Goal: Information Seeking & Learning: Learn about a topic

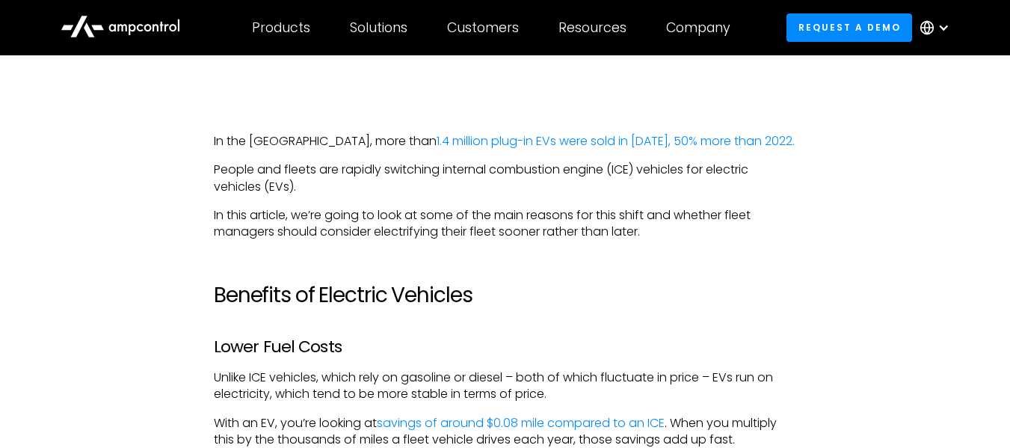
scroll to position [723, 0]
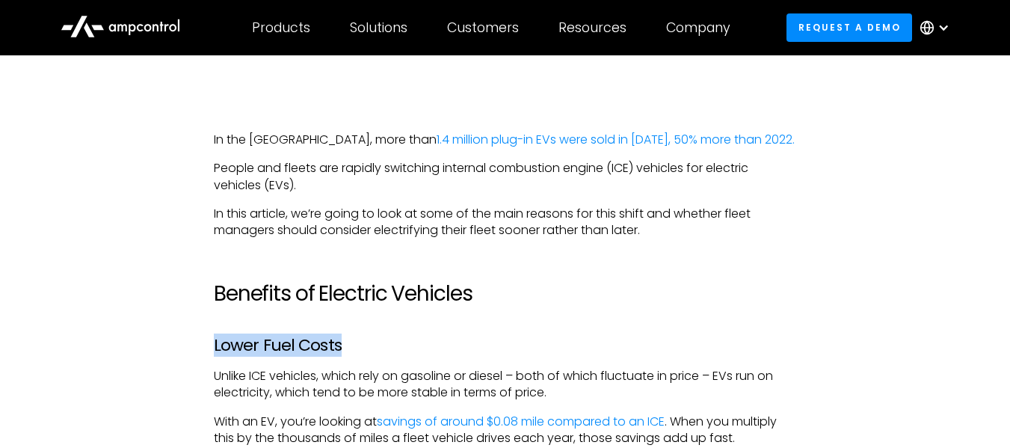
drag, startPoint x: 342, startPoint y: 343, endPoint x: 215, endPoint y: 346, distance: 127.1
click at [215, 346] on h3 "Lower Fuel Costs" at bounding box center [505, 345] width 582 height 19
copy h3 "Lower Fuel Costs"
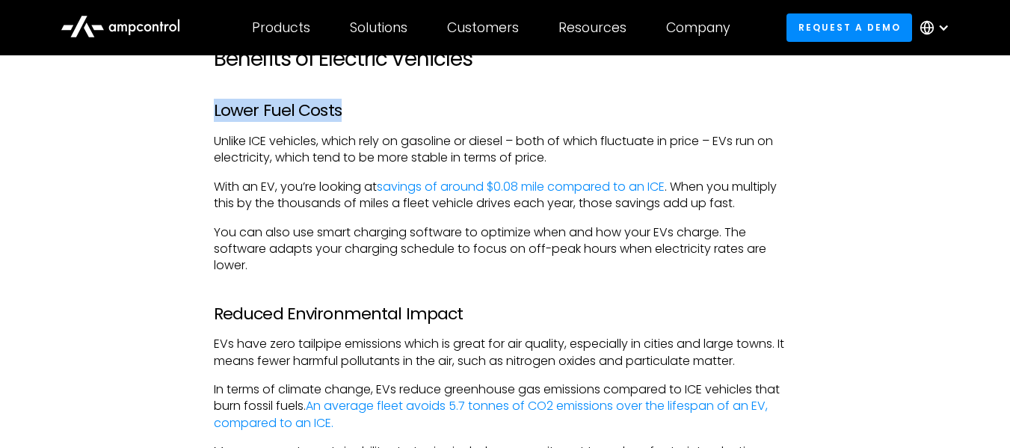
scroll to position [963, 0]
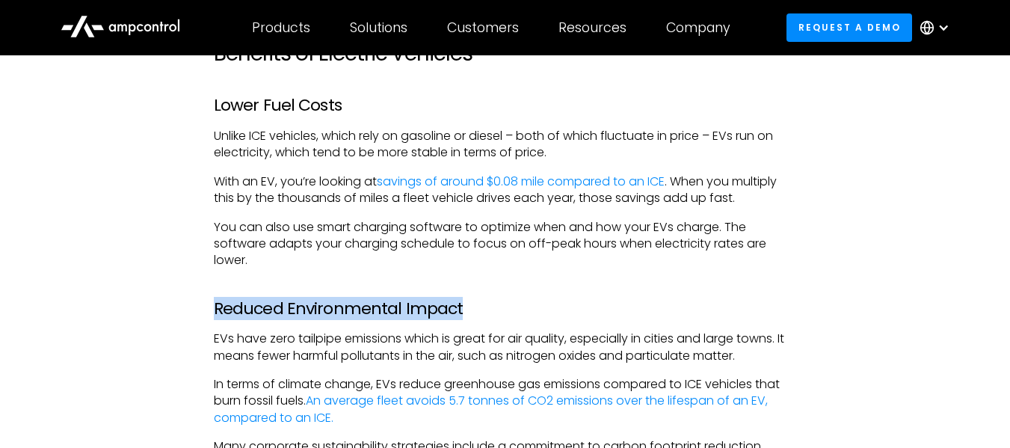
drag, startPoint x: 453, startPoint y: 312, endPoint x: 215, endPoint y: 317, distance: 237.7
click at [215, 317] on h3 "Reduced Environmental Impact" at bounding box center [505, 308] width 582 height 19
copy h3 "Reduced Environmental Impact"
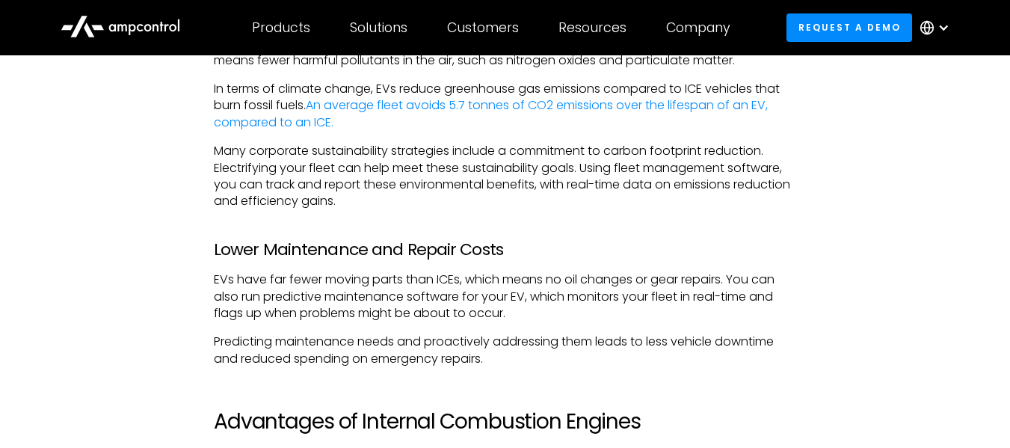
scroll to position [1263, 0]
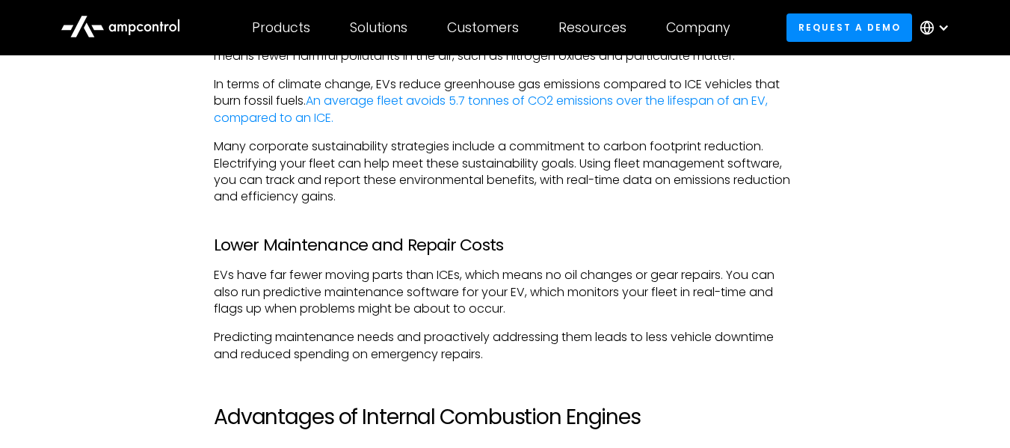
click at [499, 245] on h3 "Lower Maintenance and Repair Costs" at bounding box center [505, 244] width 582 height 19
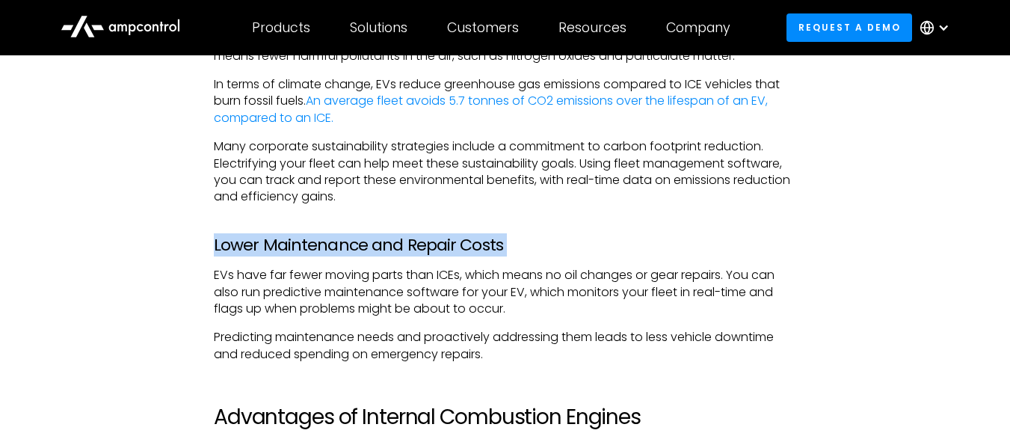
drag, startPoint x: 499, startPoint y: 245, endPoint x: 247, endPoint y: 252, distance: 252.7
click at [247, 252] on h3 "Lower Maintenance and Repair Costs" at bounding box center [505, 244] width 582 height 19
copy h3 "Lower Maintenance and Repair Costs"
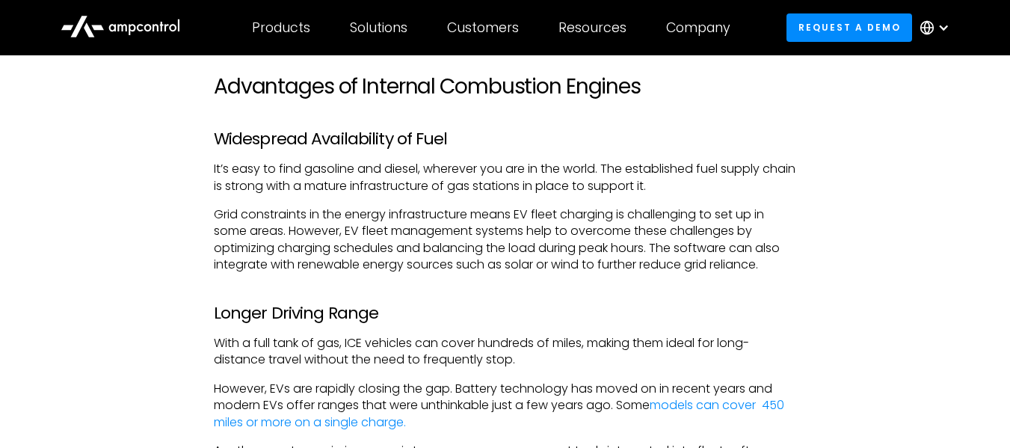
scroll to position [1595, 0]
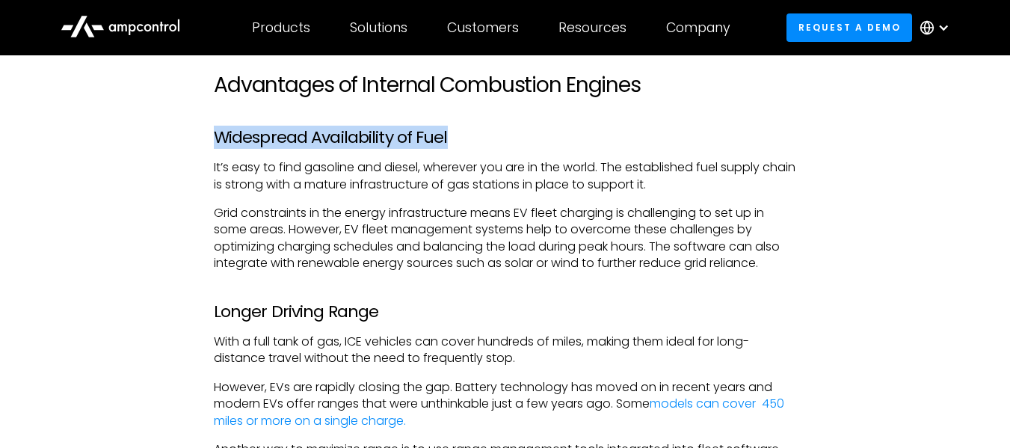
drag, startPoint x: 445, startPoint y: 135, endPoint x: 201, endPoint y: 129, distance: 244.5
copy h3 "Widespread Availability of Fuel"
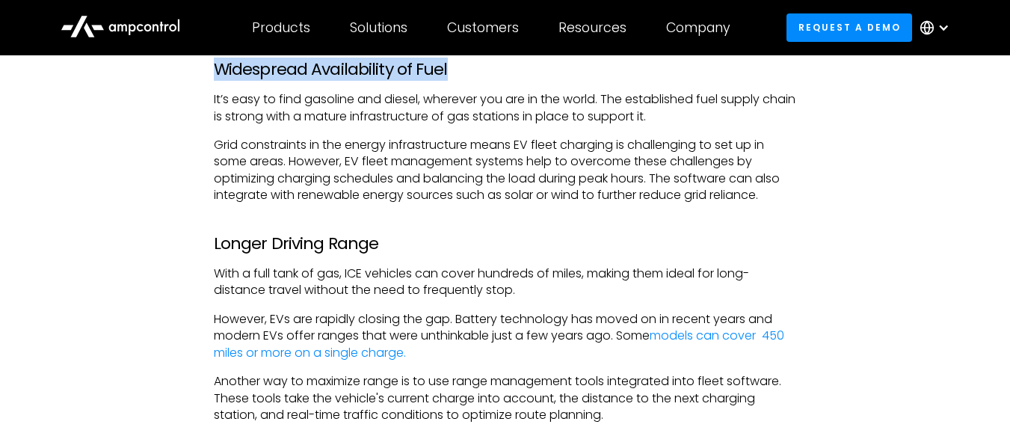
scroll to position [1665, 0]
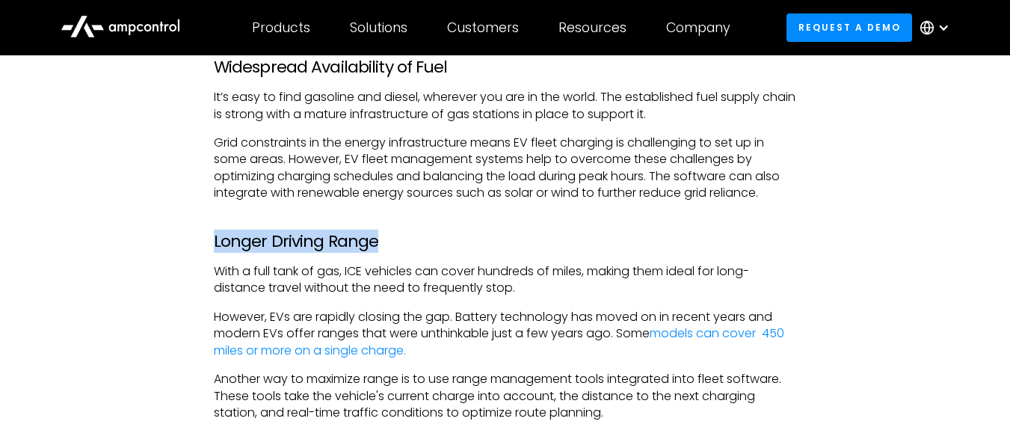
drag, startPoint x: 374, startPoint y: 238, endPoint x: 213, endPoint y: 246, distance: 160.9
click at [214, 246] on h3 "Longer Driving Range" at bounding box center [505, 241] width 582 height 19
copy h3 "Longer Driving Range"
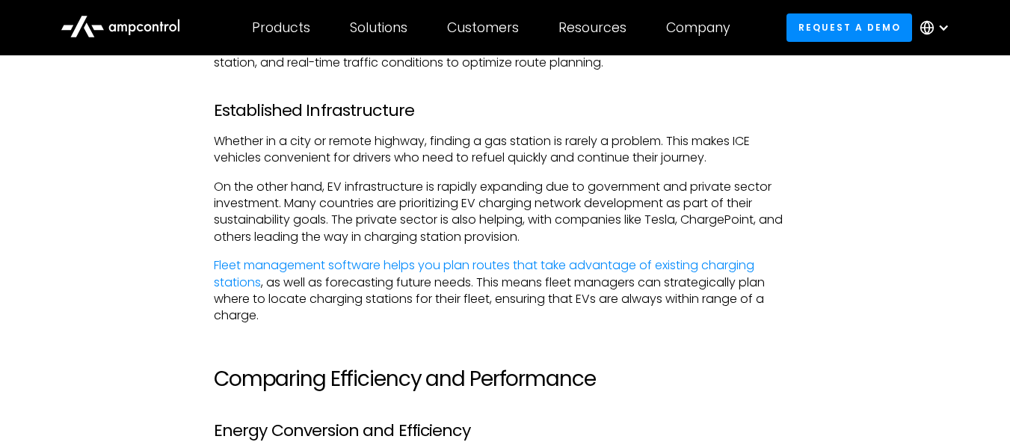
scroll to position [2016, 0]
drag, startPoint x: 407, startPoint y: 115, endPoint x: 212, endPoint y: 113, distance: 194.3
copy h3 "Established Infrastructure"
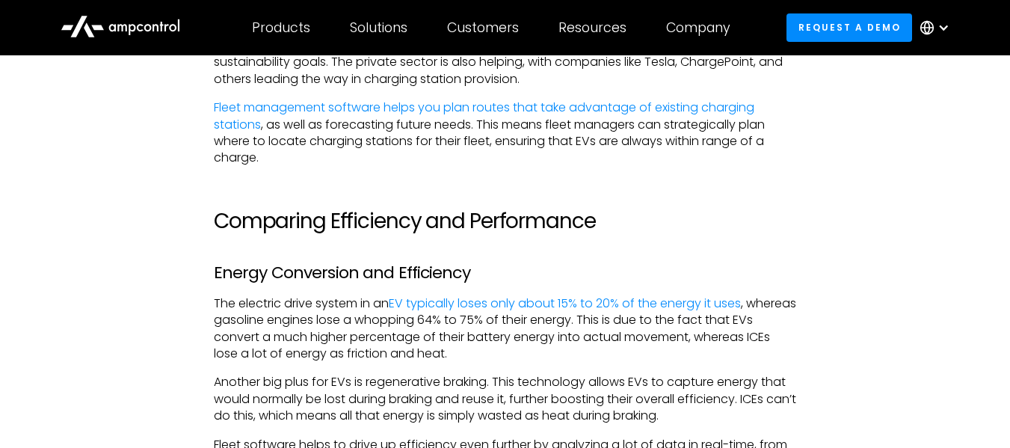
scroll to position [2176, 0]
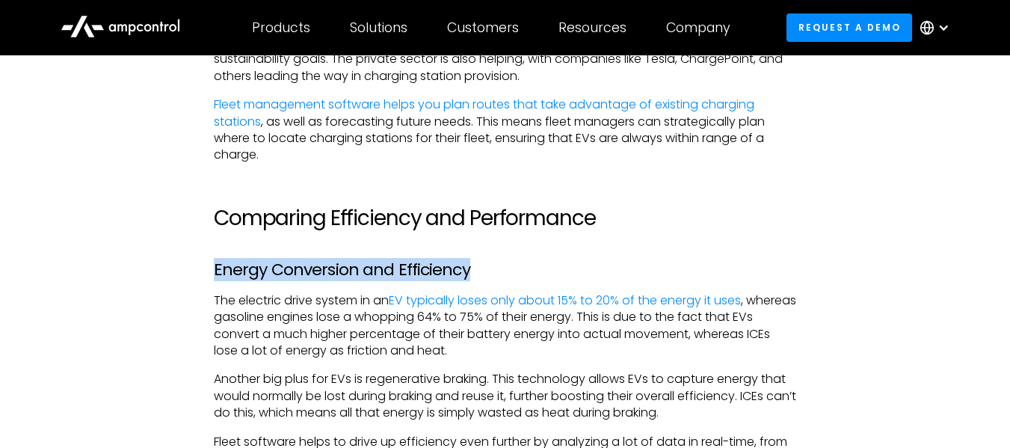
drag, startPoint x: 473, startPoint y: 264, endPoint x: 214, endPoint y: 257, distance: 258.7
copy h3 "Energy Conversion and Efficiency"
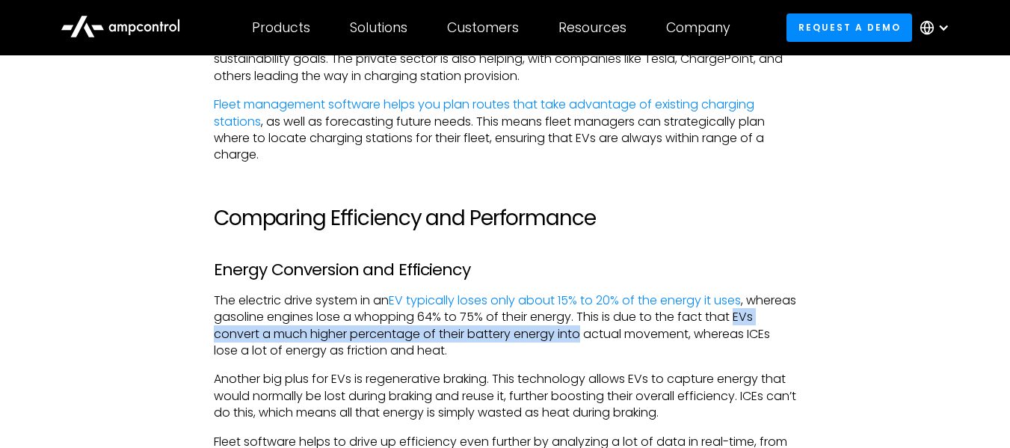
drag, startPoint x: 212, startPoint y: 332, endPoint x: 608, endPoint y: 327, distance: 395.4
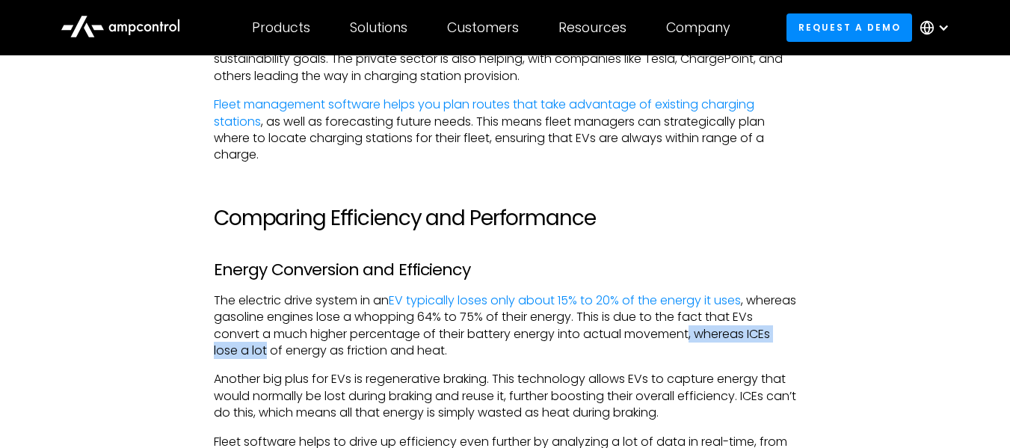
drag, startPoint x: 717, startPoint y: 333, endPoint x: 294, endPoint y: 344, distance: 423.1
click at [294, 344] on p "The electric drive system in an EV typically loses only about 15% to 20% of the…" at bounding box center [505, 325] width 582 height 67
click at [602, 351] on p "The electric drive system in an EV typically loses only about 15% to 20% of the…" at bounding box center [505, 325] width 582 height 67
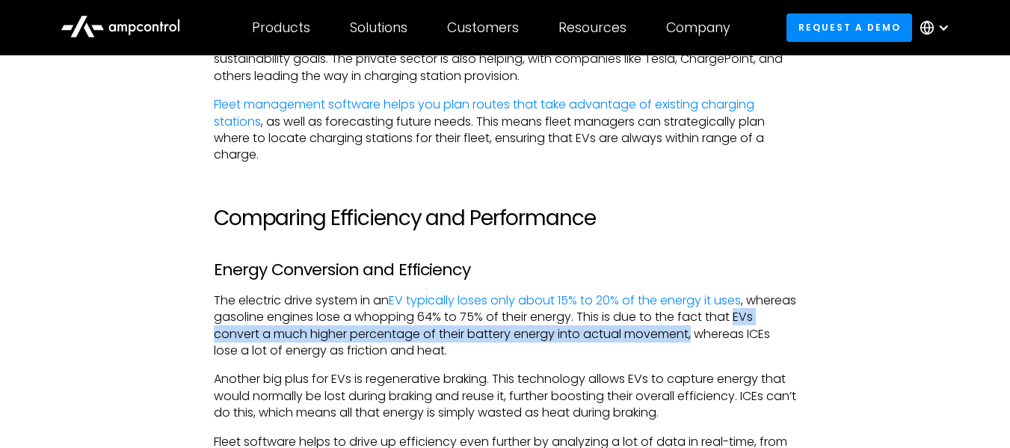
drag, startPoint x: 717, startPoint y: 330, endPoint x: 210, endPoint y: 329, distance: 507.5
copy p "EVs convert a much higher percentage of their battery energy into actual moveme…"
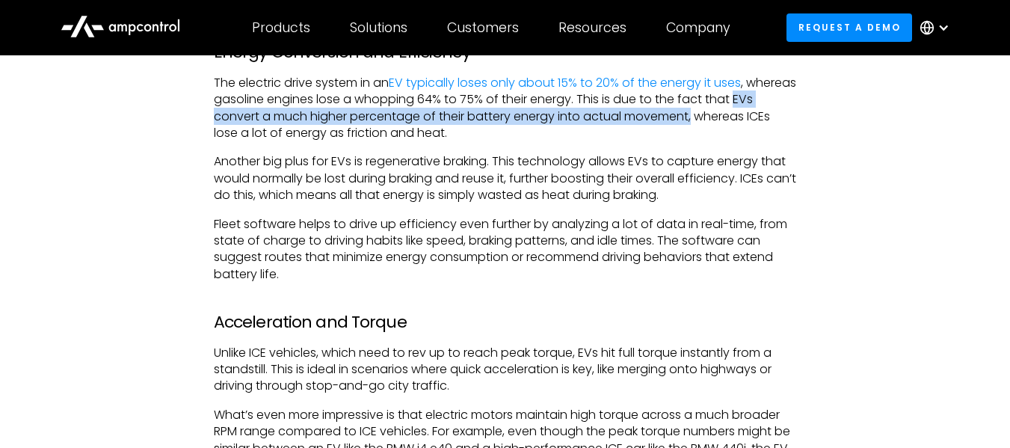
scroll to position [2394, 0]
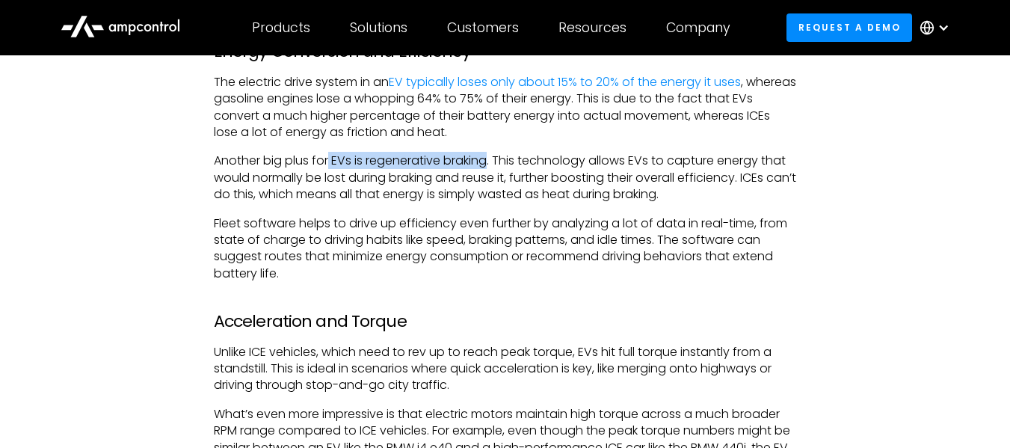
drag, startPoint x: 492, startPoint y: 155, endPoint x: 330, endPoint y: 164, distance: 161.6
click at [330, 164] on p "Another big plus for EVs is regenerative braking. This technology allows EVs to…" at bounding box center [505, 177] width 582 height 50
copy p "EVs is regenerative braking"
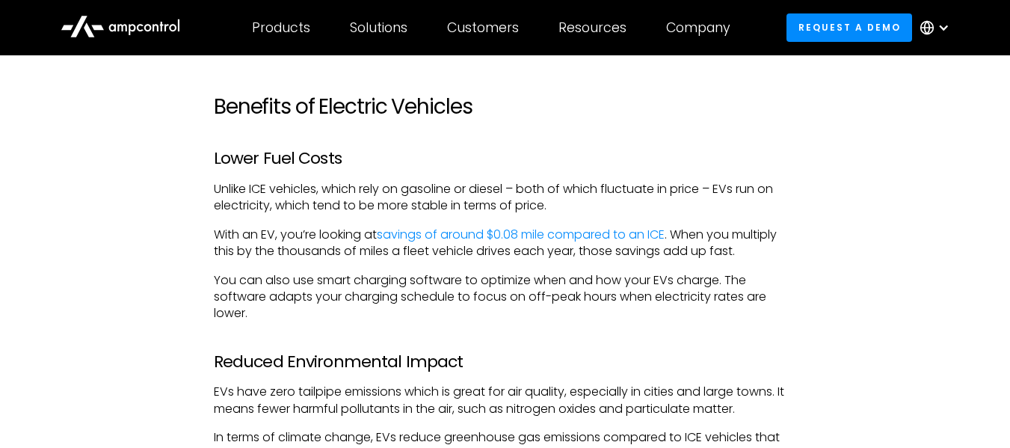
scroll to position [913, 0]
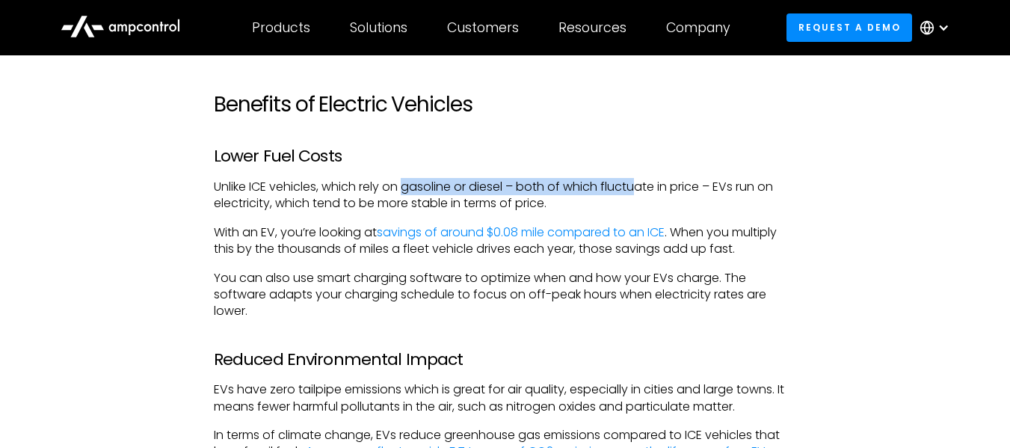
drag, startPoint x: 408, startPoint y: 189, endPoint x: 640, endPoint y: 187, distance: 232.4
click at [640, 187] on p "Unlike ICE vehicles, which rely on gasoline or diesel – both of which fluctuate…" at bounding box center [505, 196] width 582 height 34
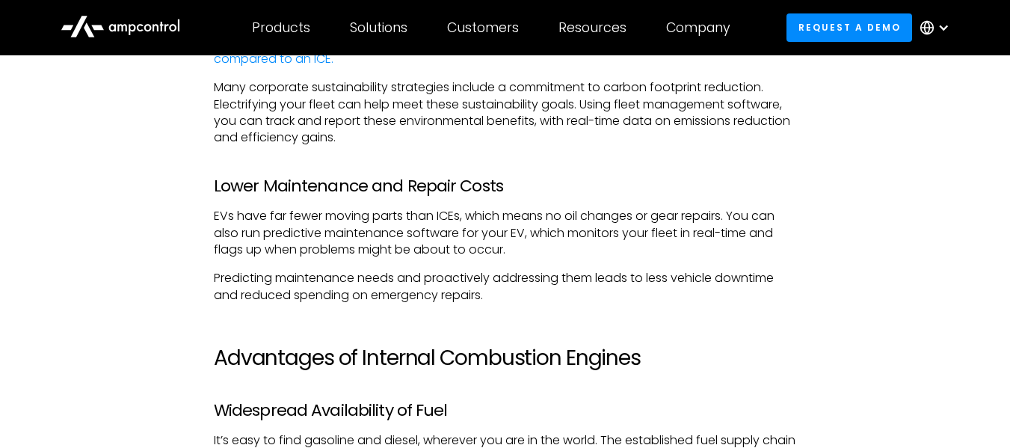
scroll to position [921, 0]
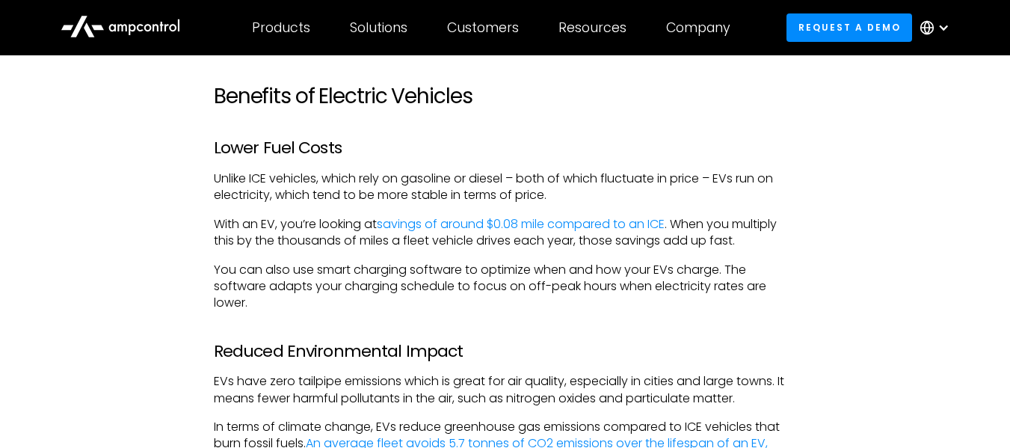
click at [605, 359] on h3 "Reduced Environmental Impact" at bounding box center [505, 351] width 582 height 19
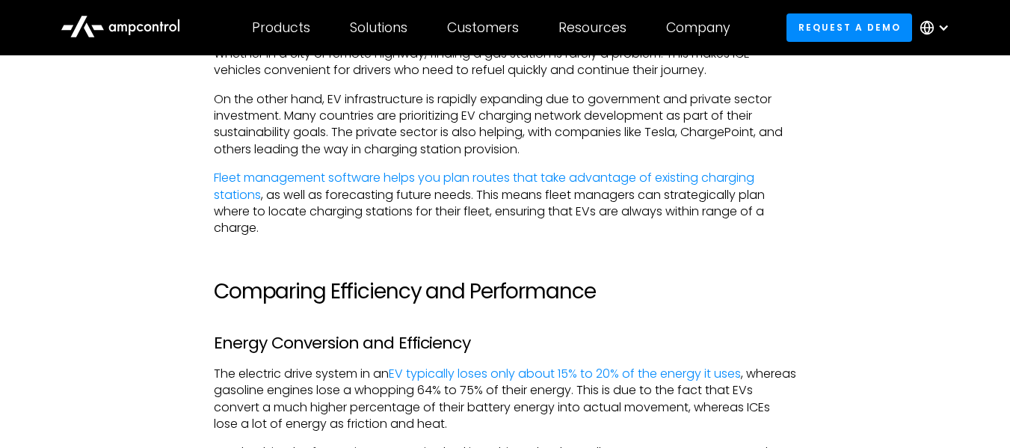
scroll to position [2103, 0]
click at [689, 285] on h2 "Comparing Efficiency and Performance" at bounding box center [505, 290] width 582 height 25
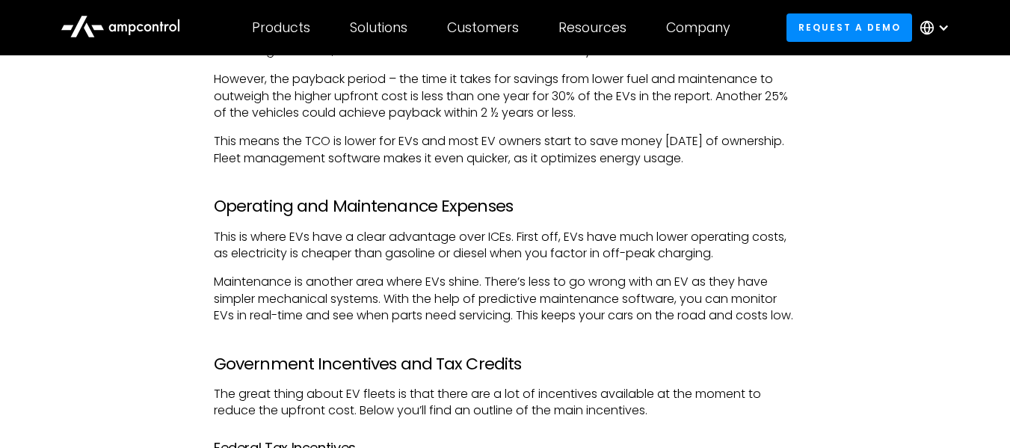
scroll to position [3814, 0]
